Goal: Information Seeking & Learning: Learn about a topic

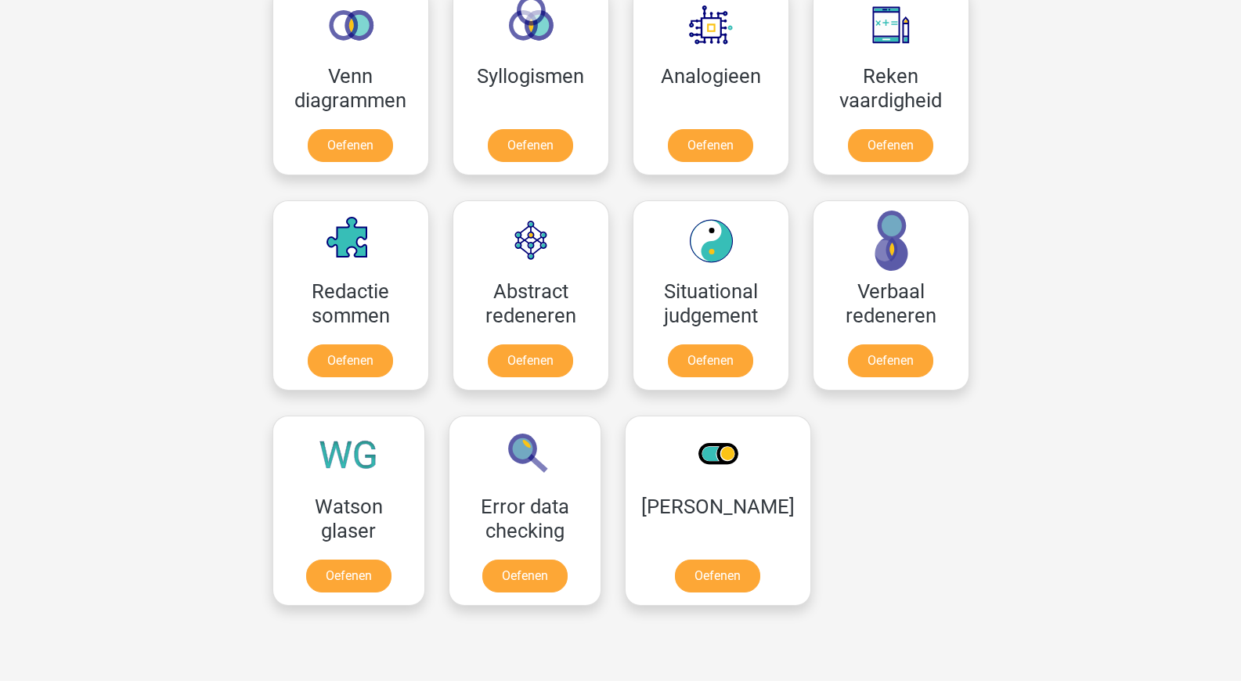
scroll to position [932, 0]
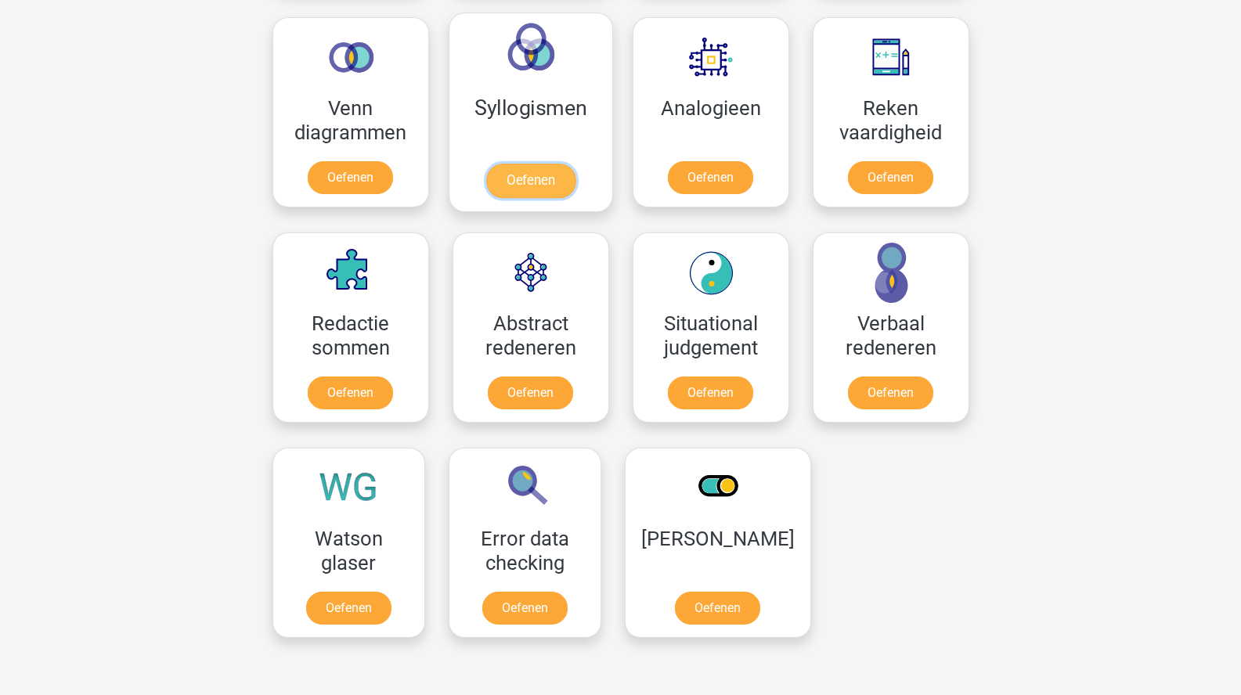
click at [512, 164] on link "Oefenen" at bounding box center [529, 181] width 89 height 34
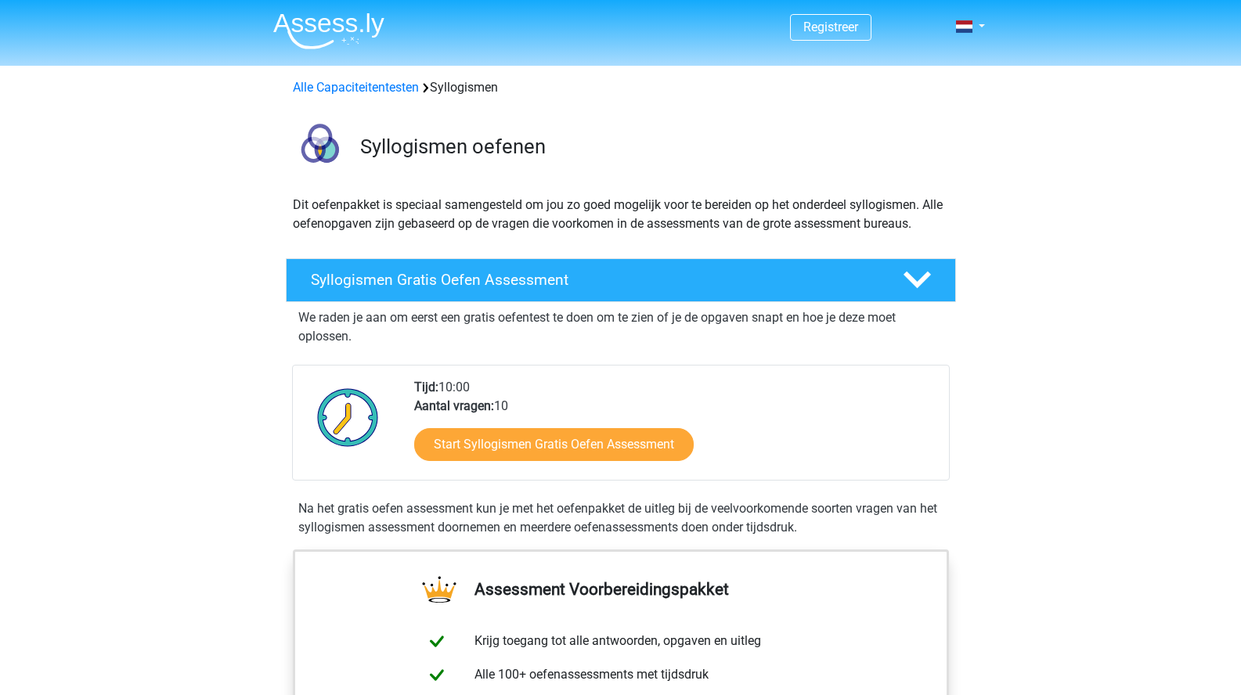
scroll to position [1, 0]
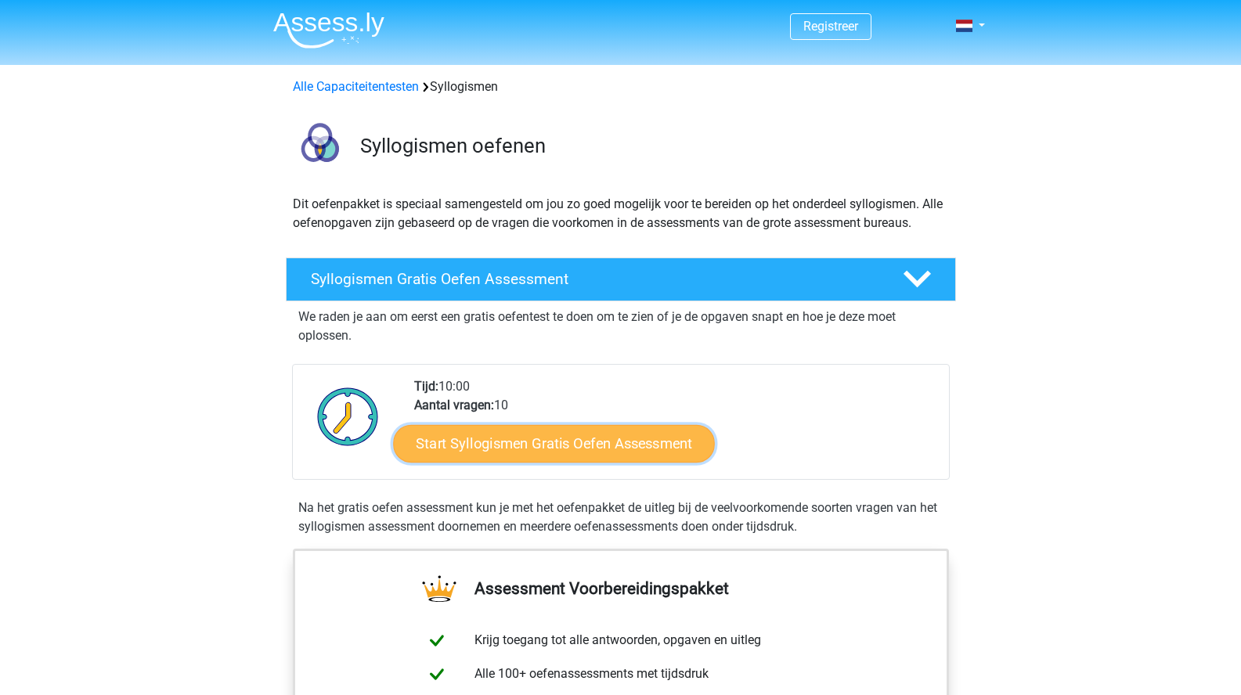
click at [553, 452] on link "Start Syllogismen Gratis Oefen Assessment" at bounding box center [554, 443] width 322 height 38
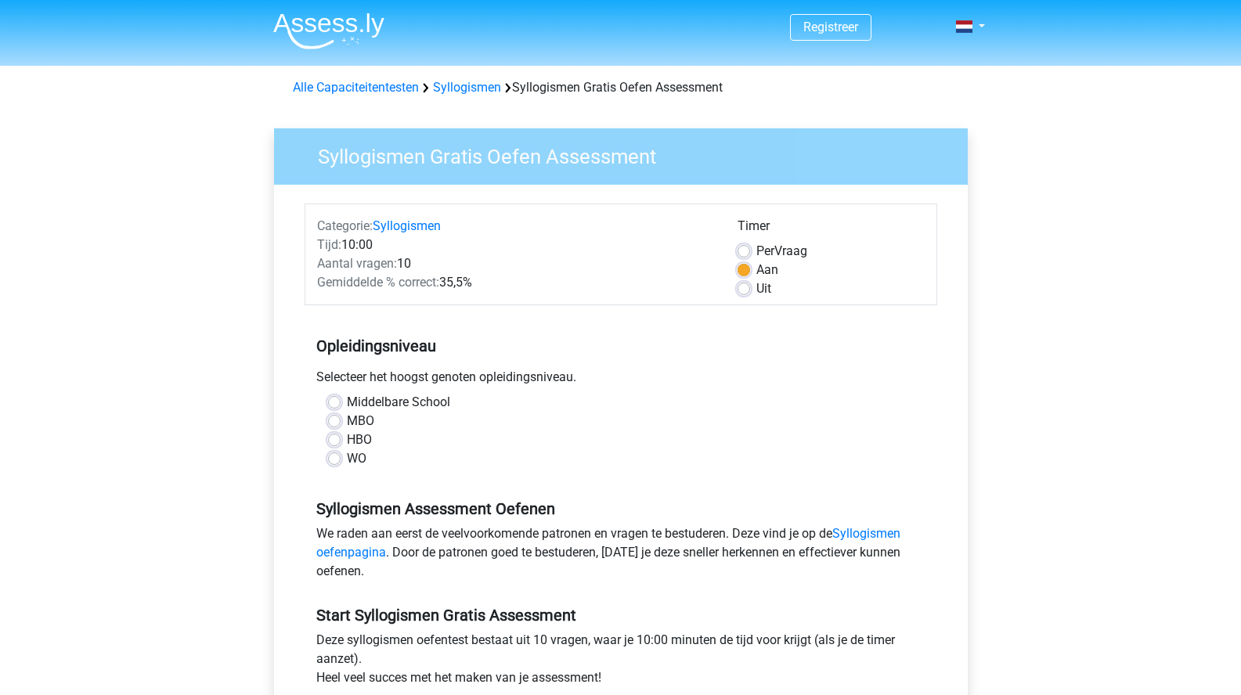
click at [347, 459] on label "WO" at bounding box center [357, 458] width 20 height 19
click at [338, 459] on input "WO" at bounding box center [334, 457] width 13 height 16
radio input "true"
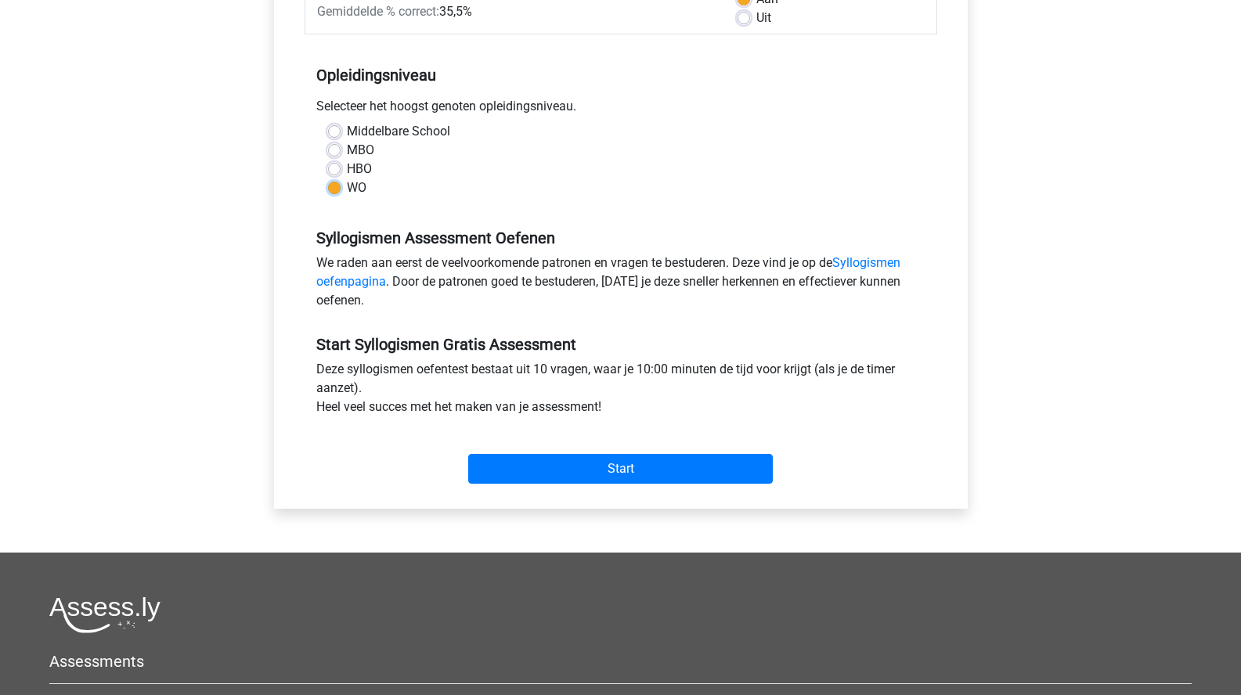
scroll to position [76, 0]
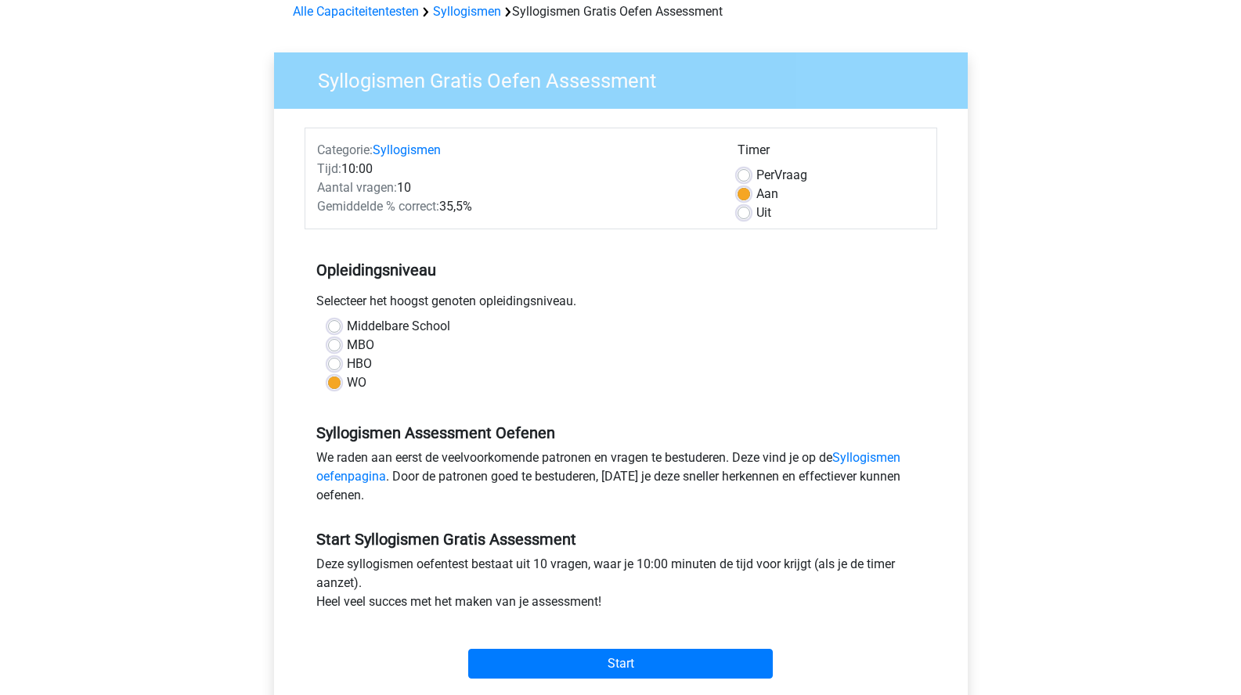
click at [767, 207] on label "Uit" at bounding box center [763, 212] width 15 height 19
click at [750, 207] on input "Uit" at bounding box center [743, 211] width 13 height 16
radio input "true"
click at [425, 204] on span "Gemiddelde % correct:" at bounding box center [378, 206] width 122 height 15
click at [426, 204] on span "Gemiddelde % correct:" at bounding box center [378, 206] width 122 height 15
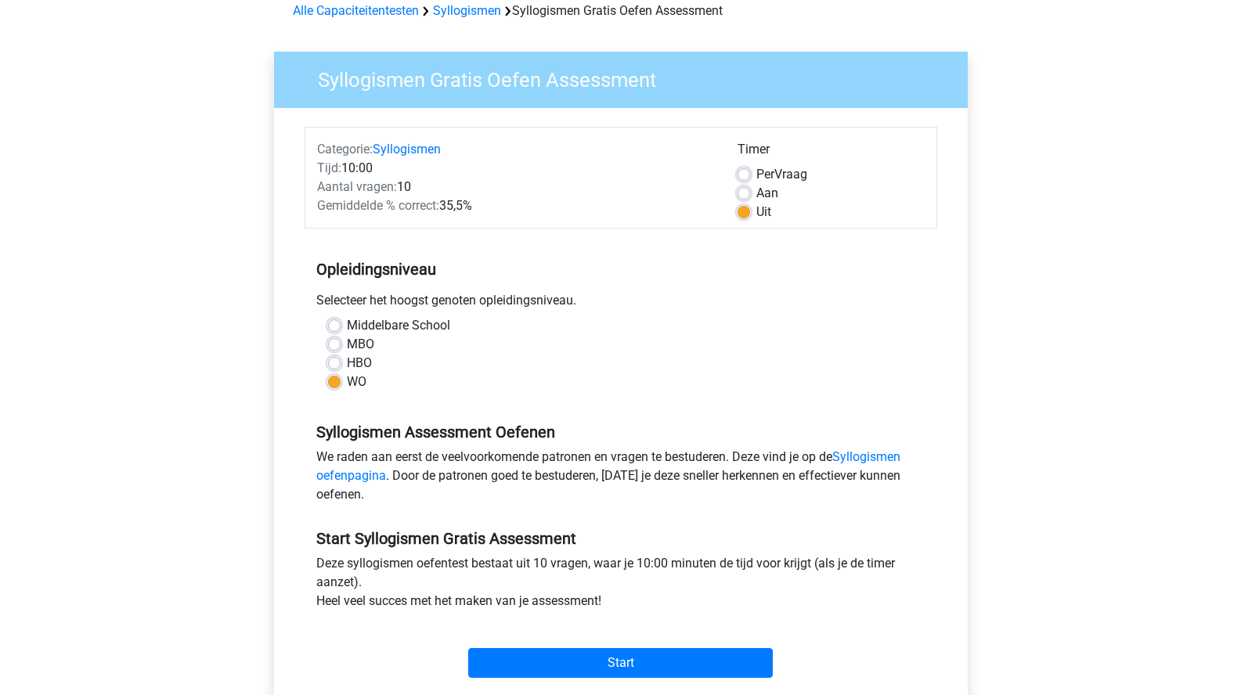
scroll to position [213, 0]
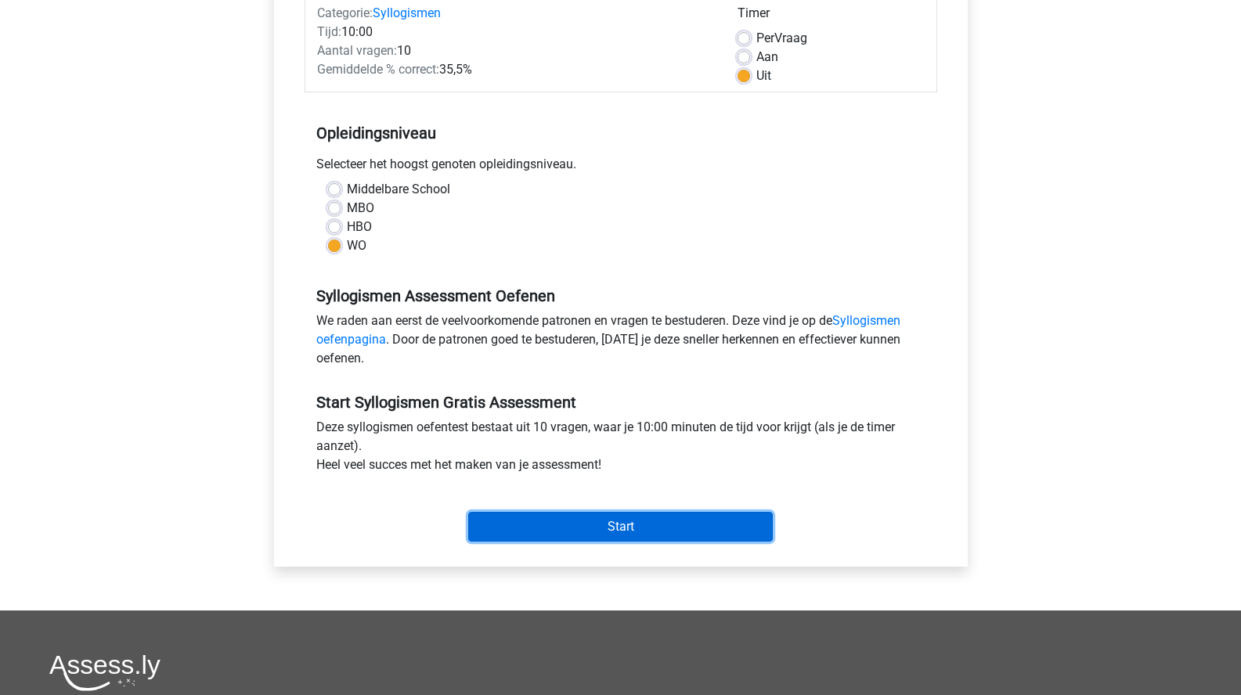
click at [649, 535] on input "Start" at bounding box center [620, 527] width 304 height 30
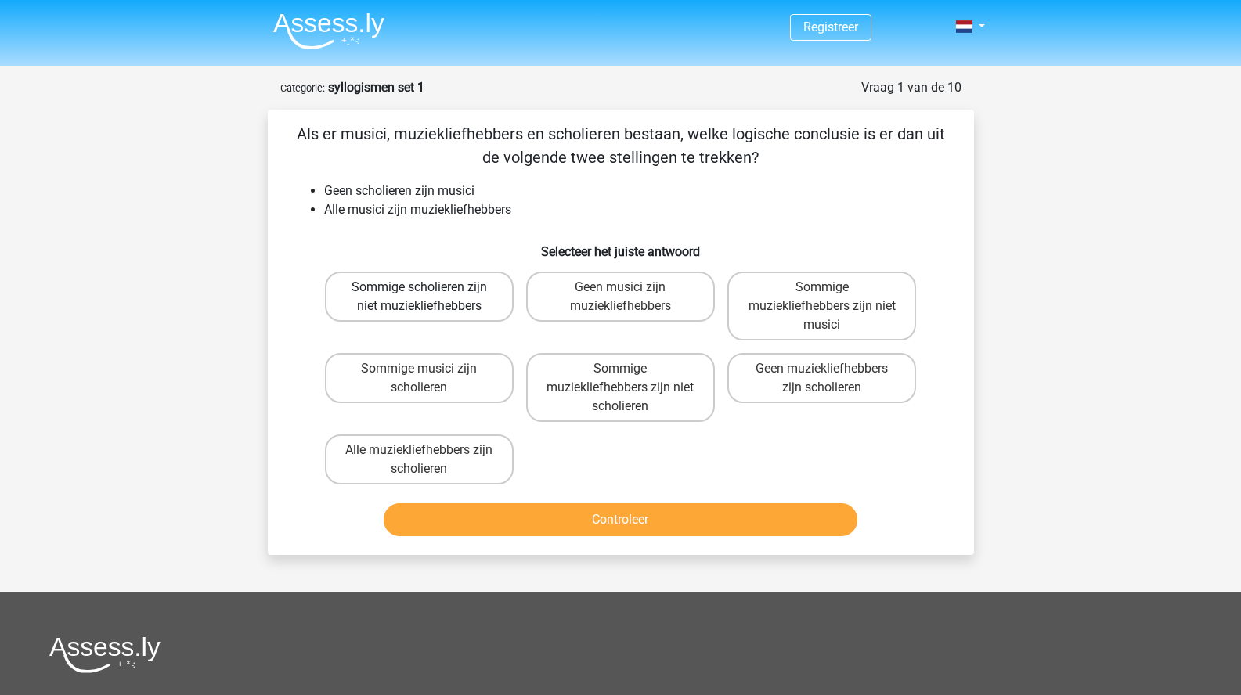
click at [408, 286] on label "Sommige scholieren zijn niet muziekliefhebbers" at bounding box center [419, 297] width 189 height 50
click at [419, 287] on input "Sommige scholieren zijn niet muziekliefhebbers" at bounding box center [424, 292] width 10 height 10
radio input "true"
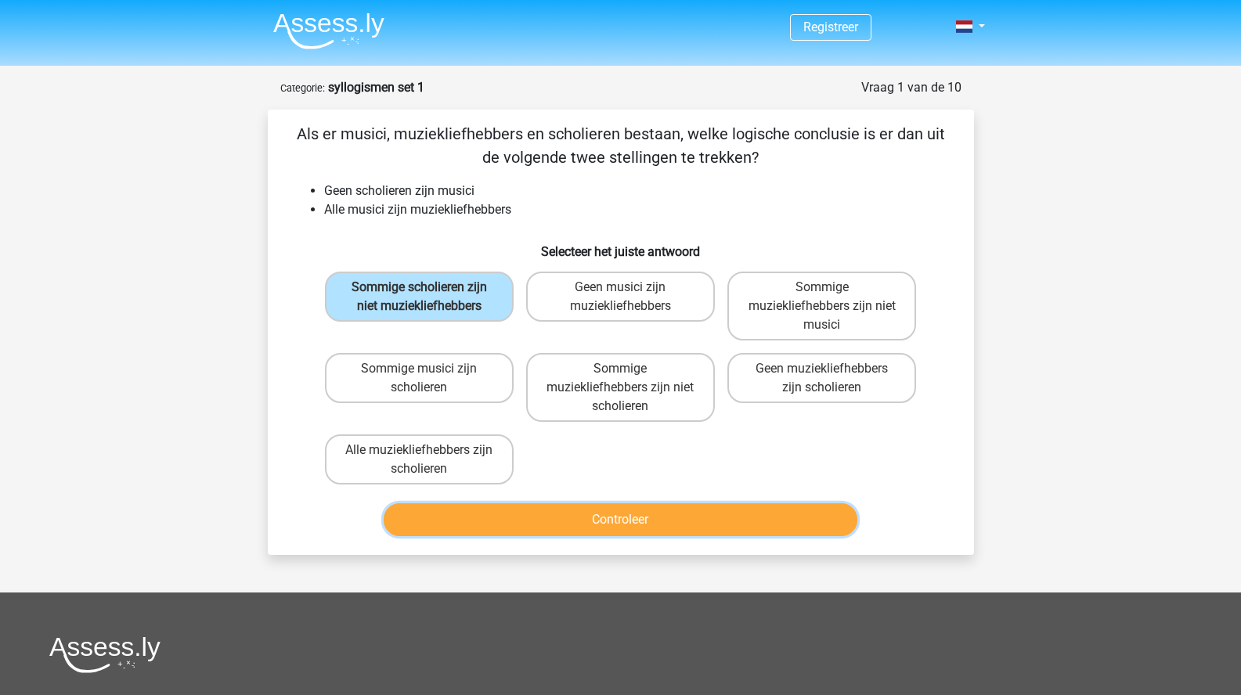
click at [645, 523] on button "Controleer" at bounding box center [621, 519] width 474 height 33
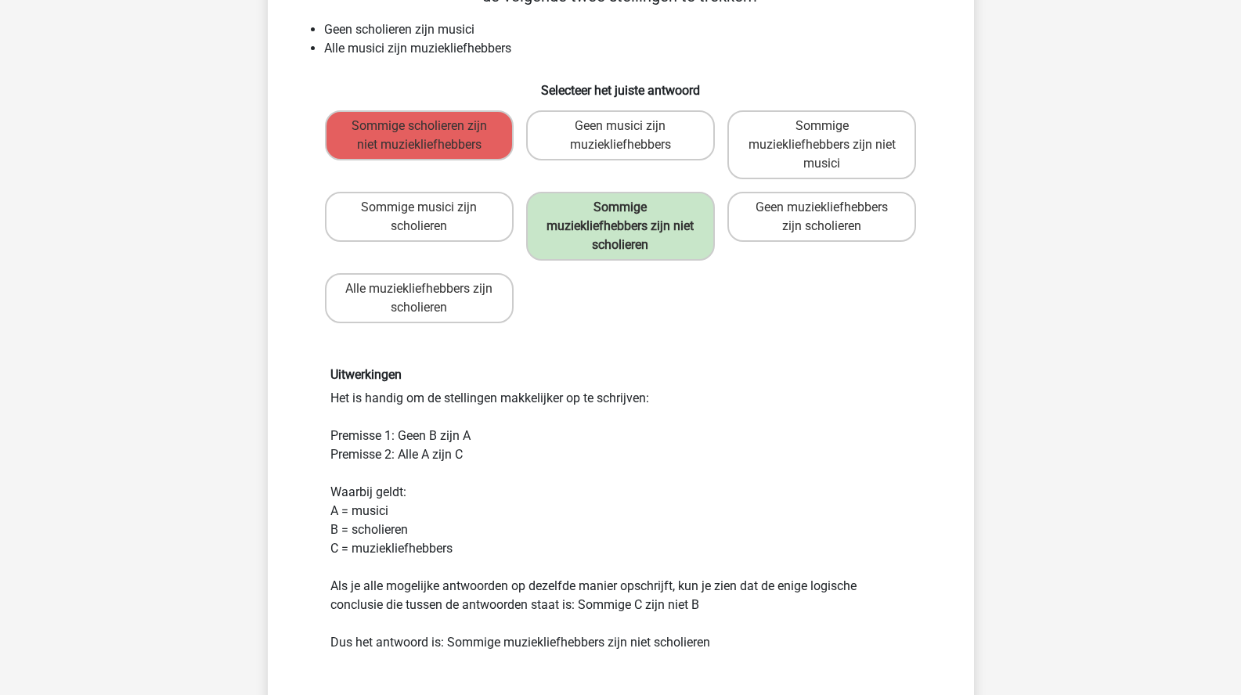
scroll to position [303, 0]
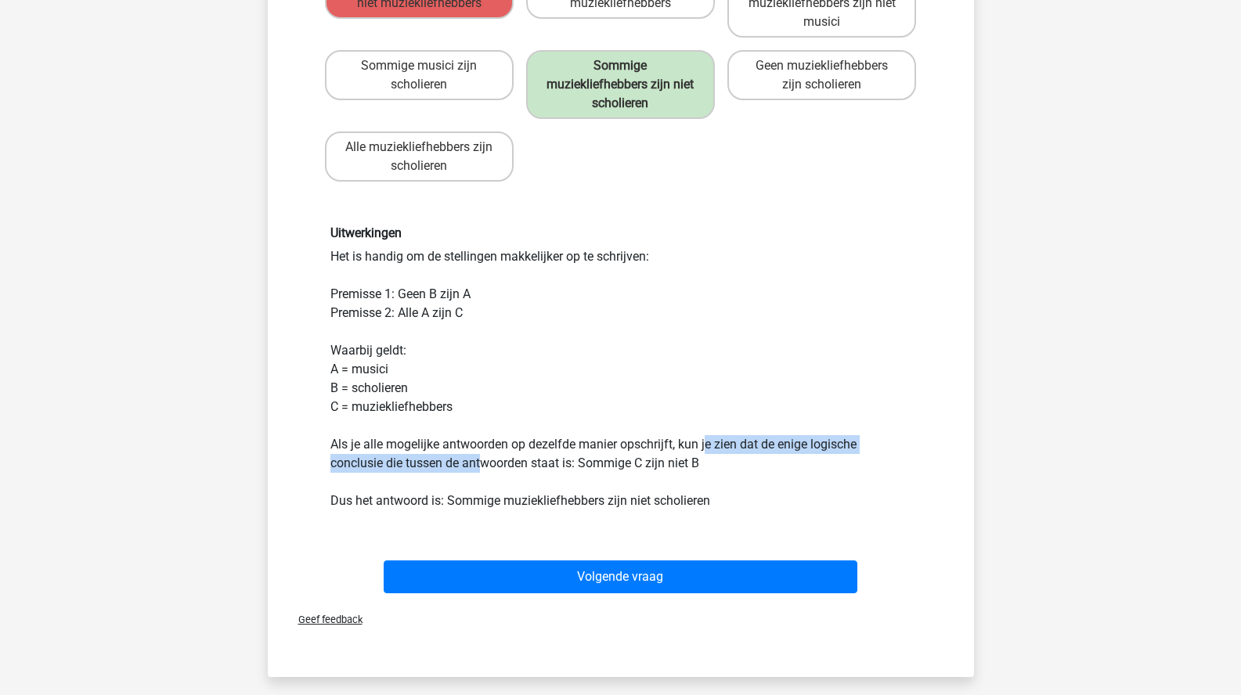
drag, startPoint x: 481, startPoint y: 454, endPoint x: 708, endPoint y: 450, distance: 227.8
click at [708, 450] on div "Uitwerkingen Het is handig om de stellingen makkelijker op te schrijven: Premis…" at bounding box center [621, 367] width 604 height 284
click at [578, 459] on div "Uitwerkingen Het is handig om de stellingen makkelijker op te schrijven: Premis…" at bounding box center [621, 367] width 604 height 284
drag, startPoint x: 492, startPoint y: 452, endPoint x: 607, endPoint y: 456, distance: 115.1
click at [602, 456] on div "Uitwerkingen Het is handig om de stellingen makkelijker op te schrijven: Premis…" at bounding box center [621, 367] width 604 height 284
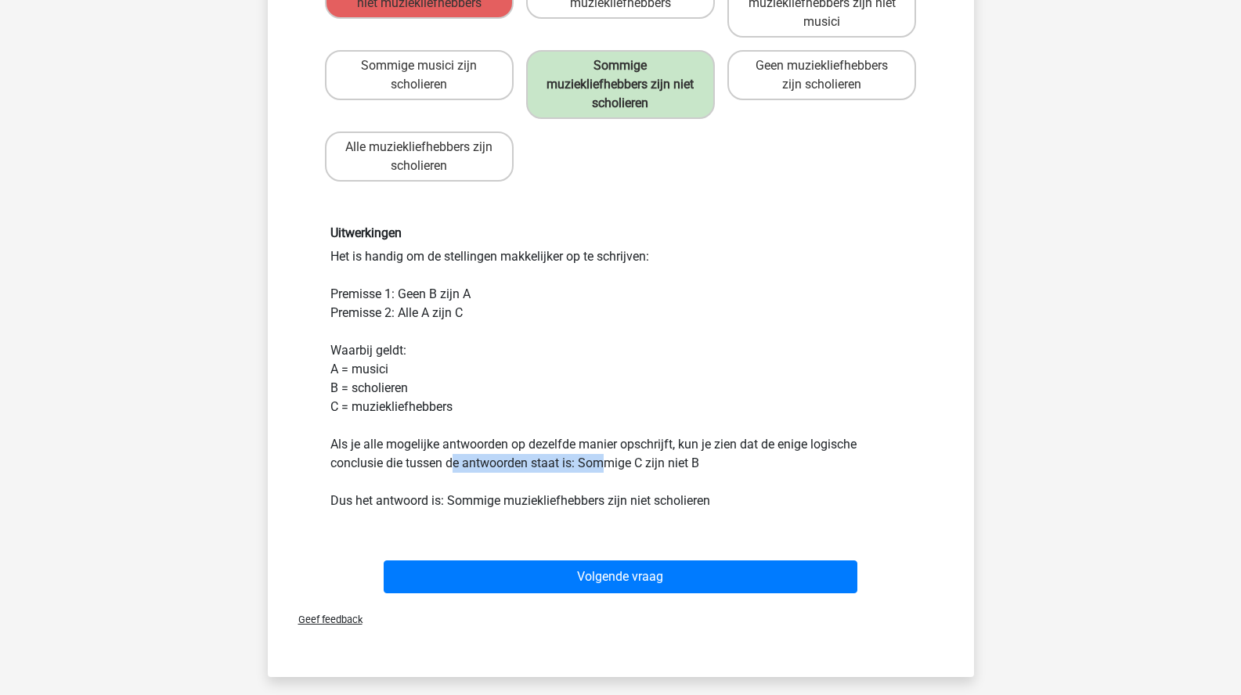
click at [607, 456] on div "Uitwerkingen Het is handig om de stellingen makkelijker op te schrijven: Premis…" at bounding box center [621, 367] width 604 height 284
drag, startPoint x: 582, startPoint y: 456, endPoint x: 644, endPoint y: 458, distance: 61.9
click at [643, 458] on div "Uitwerkingen Het is handig om de stellingen makkelijker op te schrijven: Premis…" at bounding box center [621, 367] width 604 height 284
click at [644, 458] on div "Uitwerkingen Het is handig om de stellingen makkelijker op te schrijven: Premis…" at bounding box center [621, 367] width 604 height 284
click at [594, 456] on div "Uitwerkingen Het is handig om de stellingen makkelijker op te schrijven: Premis…" at bounding box center [621, 367] width 604 height 284
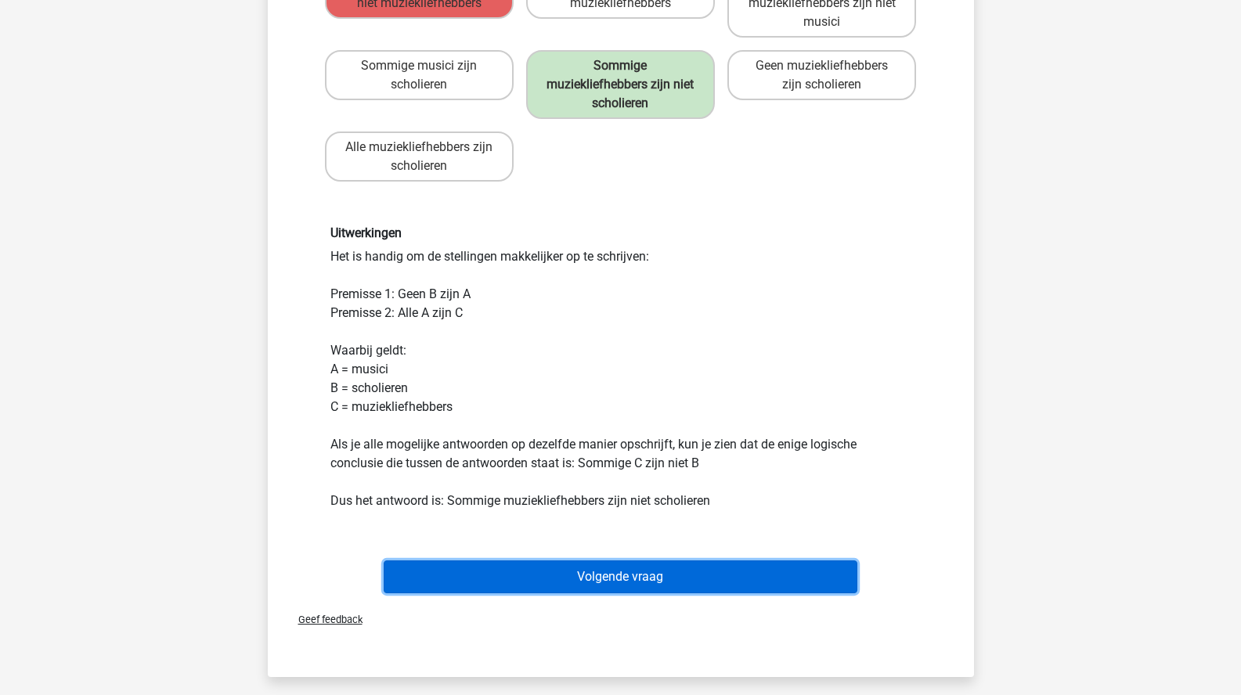
click at [650, 581] on button "Volgende vraag" at bounding box center [621, 576] width 474 height 33
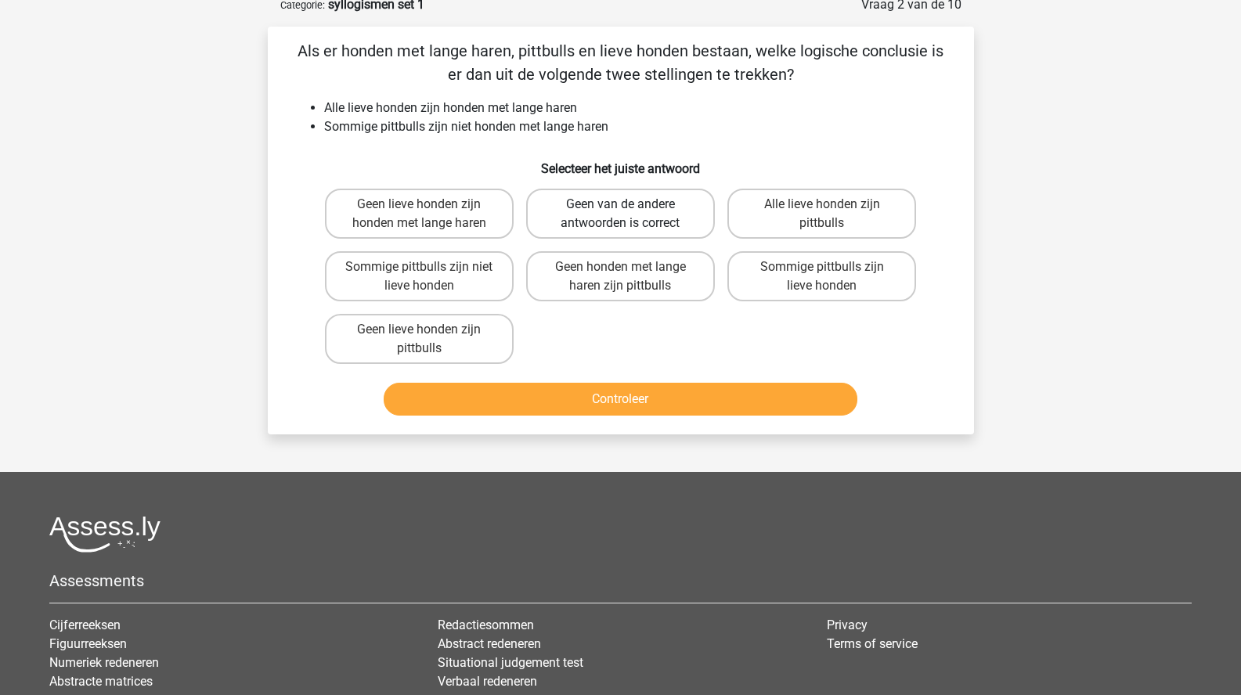
scroll to position [78, 0]
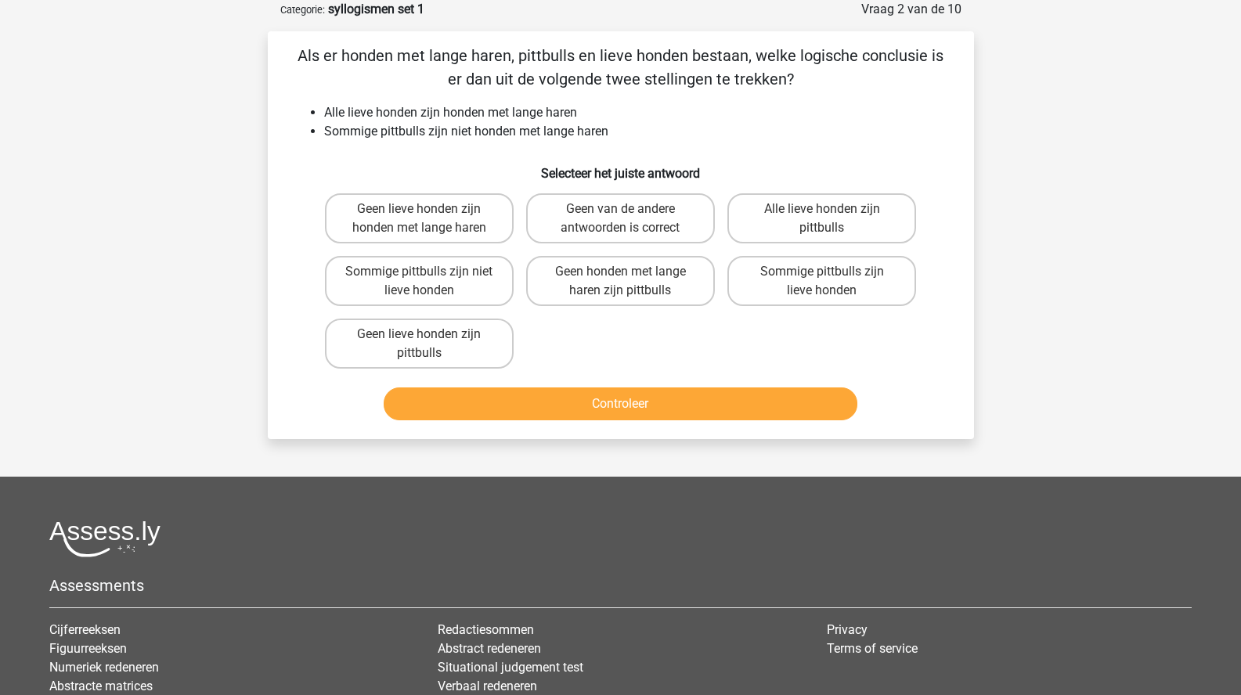
click at [620, 272] on input "Geen honden met lange haren zijn pittbulls" at bounding box center [625, 277] width 10 height 10
radio input "true"
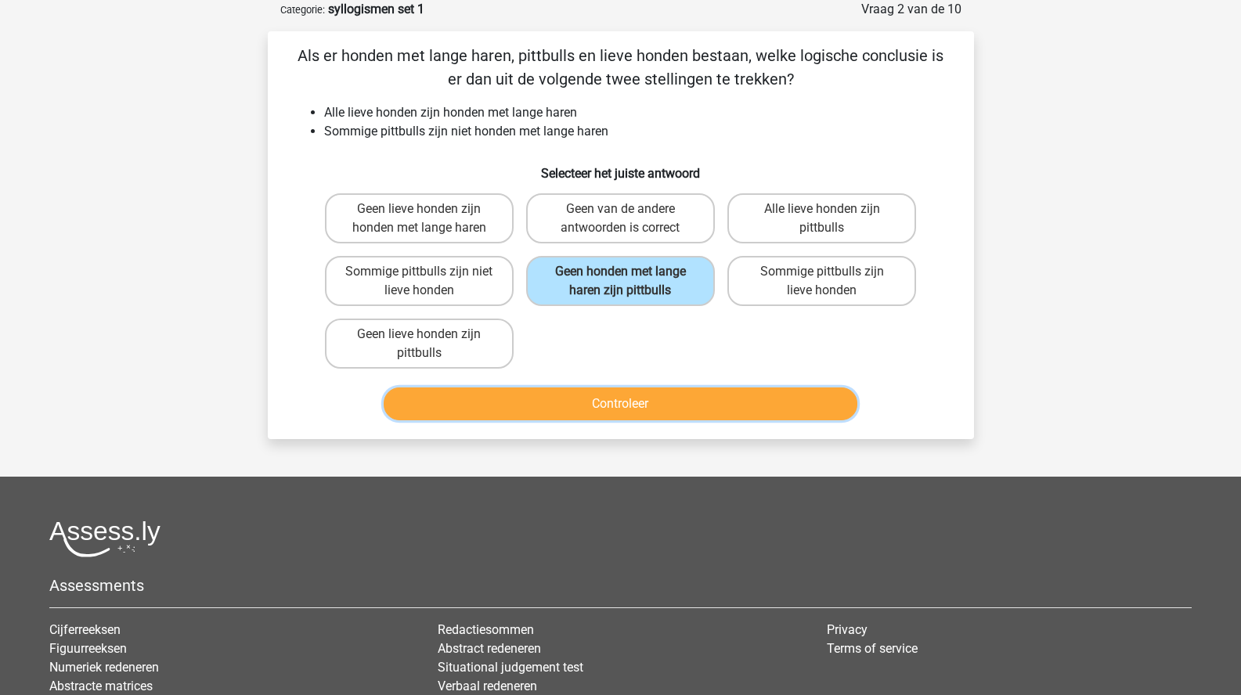
click at [665, 402] on button "Controleer" at bounding box center [621, 403] width 474 height 33
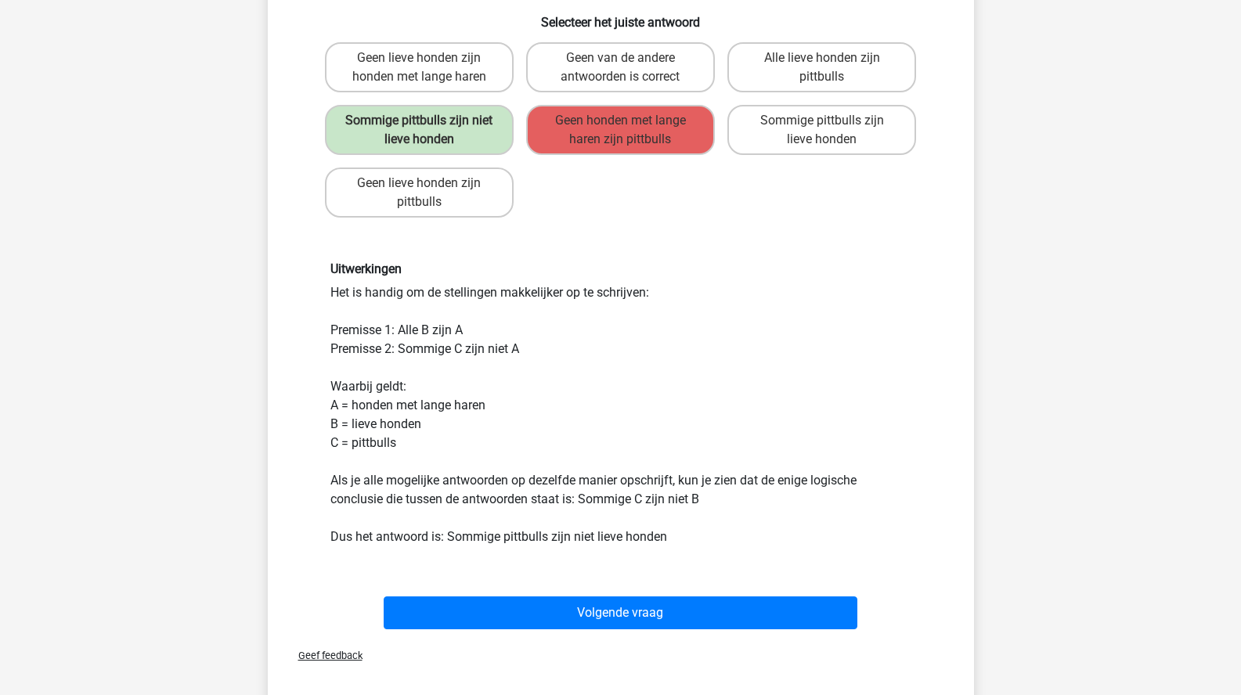
scroll to position [245, 0]
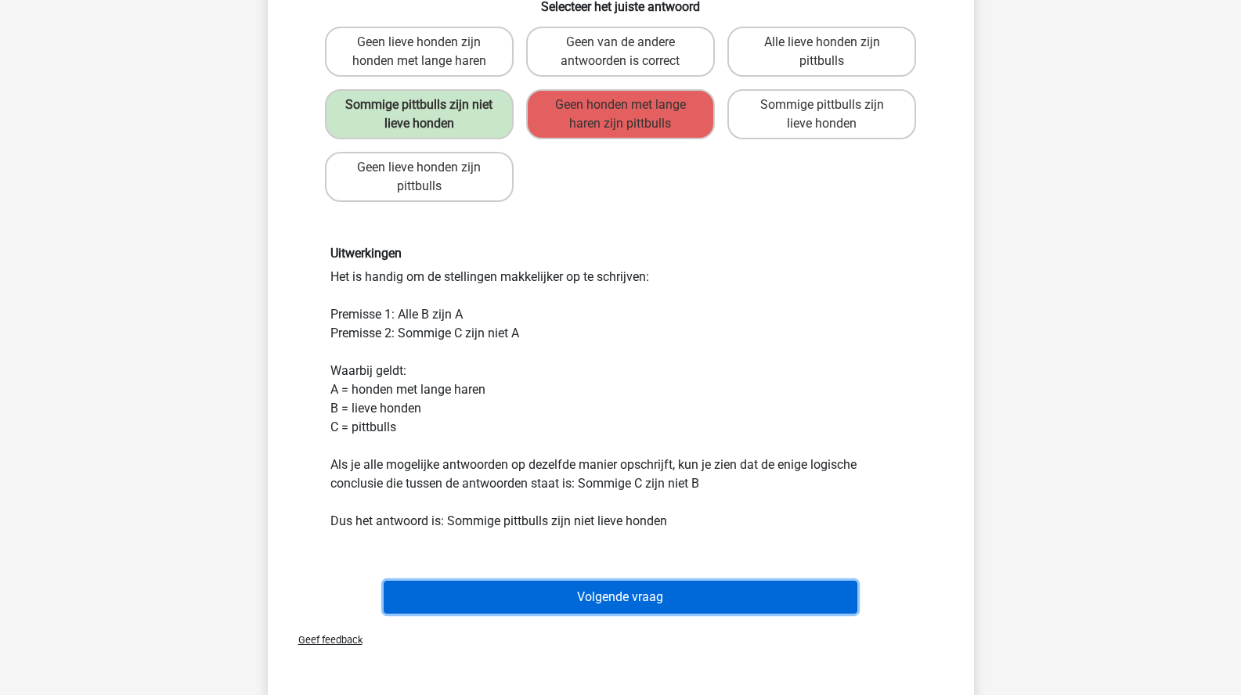
click at [708, 600] on button "Volgende vraag" at bounding box center [621, 597] width 474 height 33
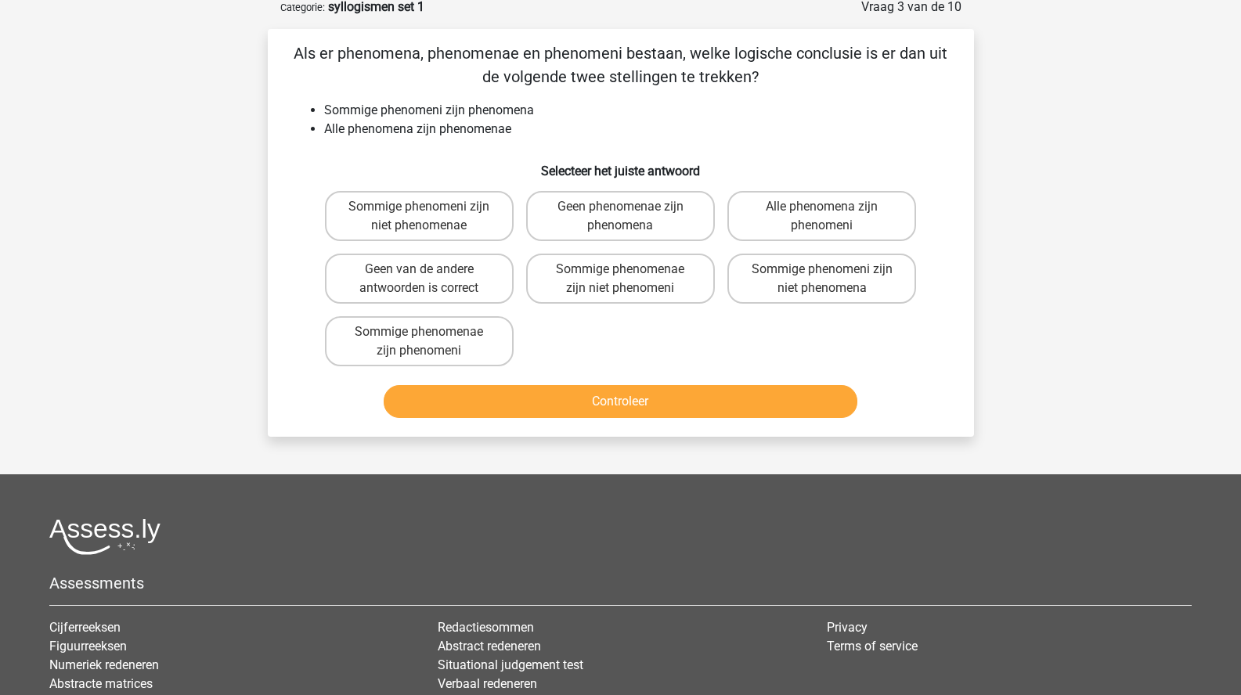
scroll to position [82, 0]
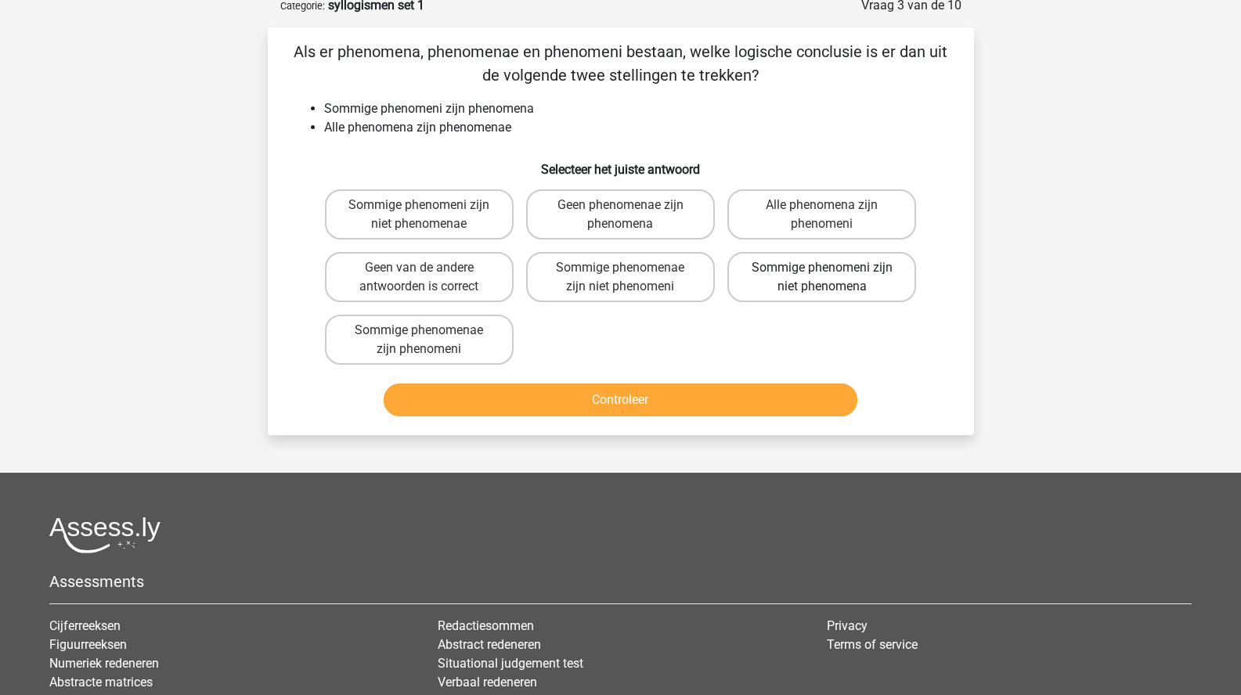
click at [783, 278] on label "Sommige phenomeni zijn niet phenomena" at bounding box center [821, 277] width 189 height 50
click at [822, 278] on input "Sommige phenomeni zijn niet phenomena" at bounding box center [827, 273] width 10 height 10
radio input "true"
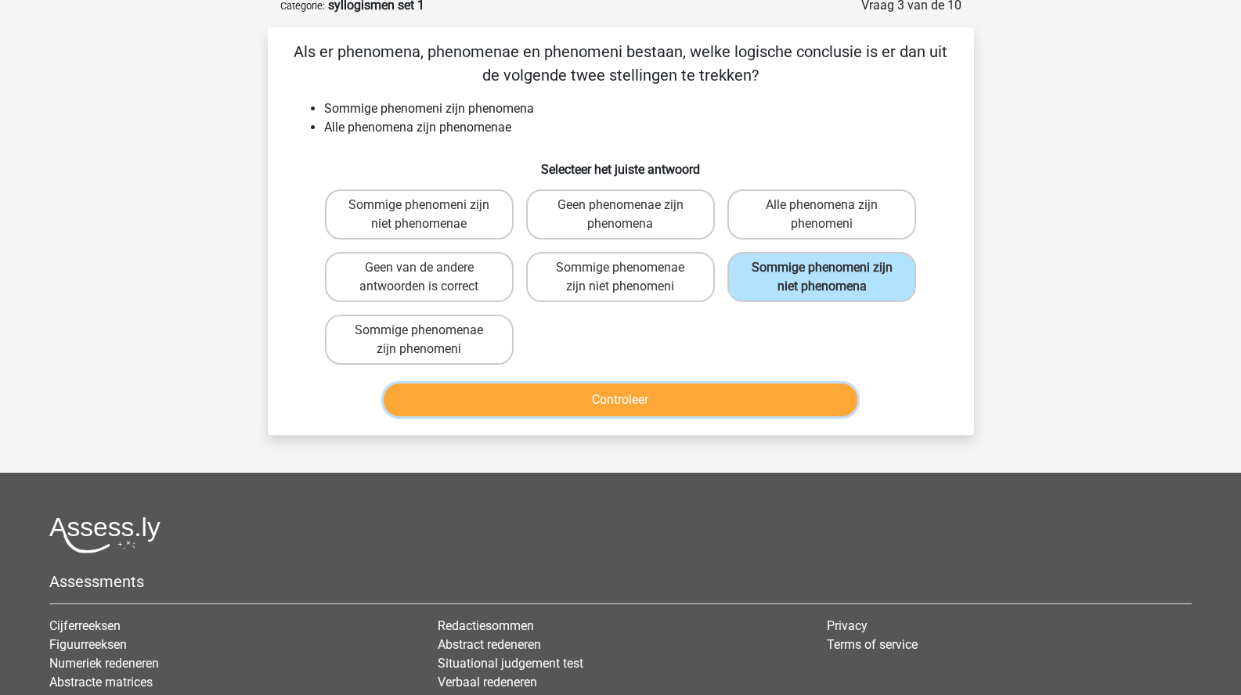
click at [657, 402] on button "Controleer" at bounding box center [621, 400] width 474 height 33
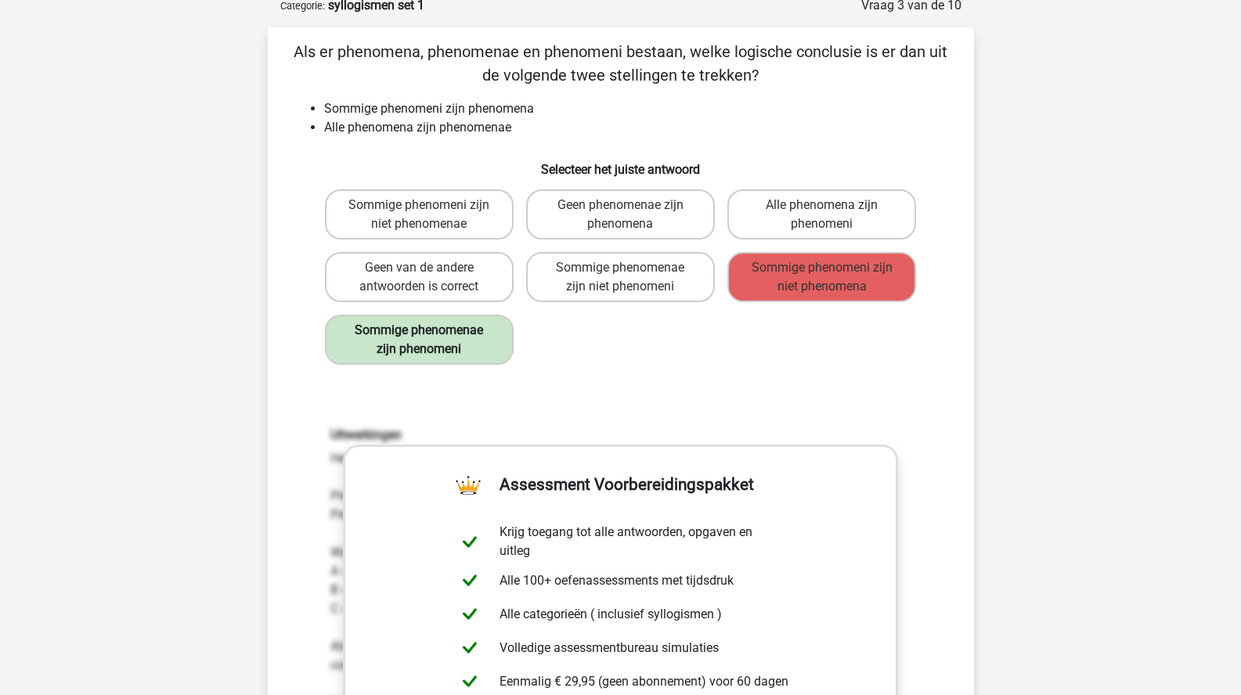
click at [409, 334] on label "Sommige phenomenae zijn phenomeni" at bounding box center [419, 340] width 189 height 50
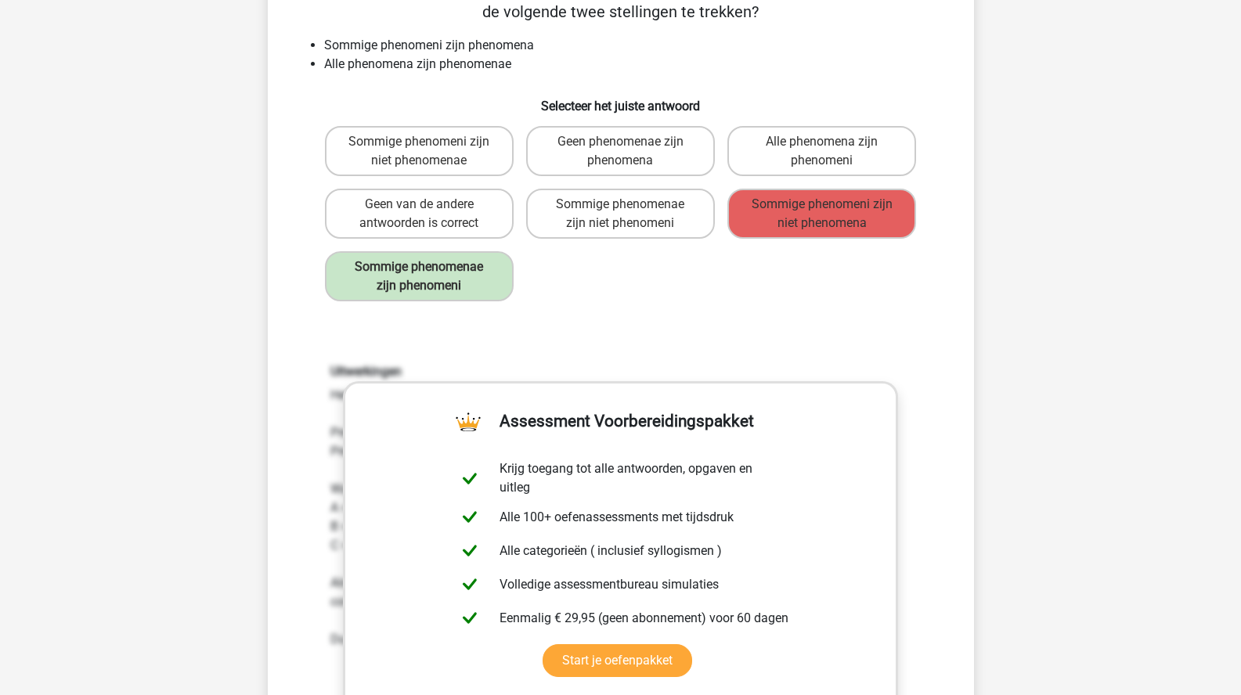
scroll to position [0, 0]
